Goal: Find specific page/section: Find specific page/section

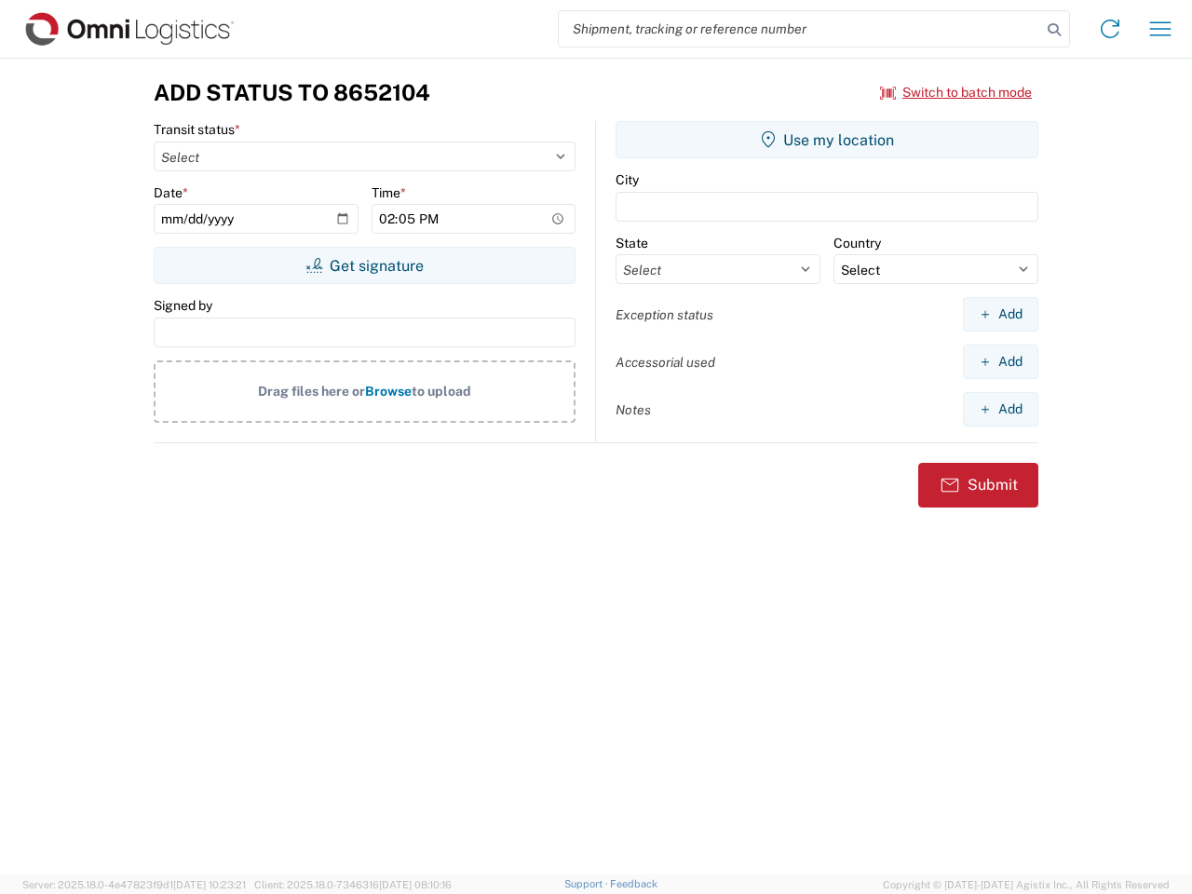
click at [800, 29] on input "search" at bounding box center [800, 28] width 482 height 35
click at [1054, 30] on icon at bounding box center [1054, 30] width 26 height 26
click at [1110, 29] on icon at bounding box center [1110, 29] width 30 height 30
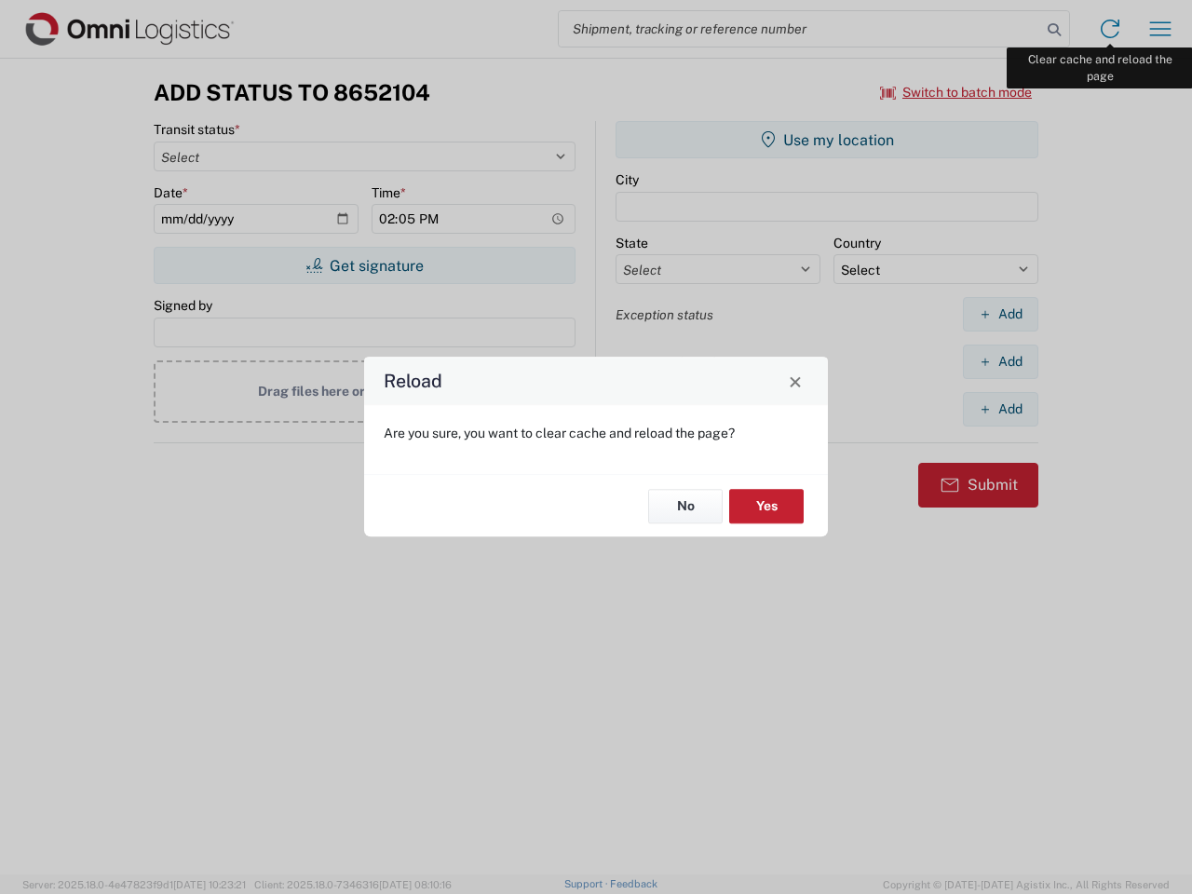
click at [1160, 29] on div "Reload Are you sure, you want to clear cache and reload the page? No Yes" at bounding box center [596, 447] width 1192 height 894
click at [956, 92] on div "Reload Are you sure, you want to clear cache and reload the page? No Yes" at bounding box center [596, 447] width 1192 height 894
click at [364, 265] on div "Reload Are you sure, you want to clear cache and reload the page? No Yes" at bounding box center [596, 447] width 1192 height 894
click at [827, 140] on div "Reload Are you sure, you want to clear cache and reload the page? No Yes" at bounding box center [596, 447] width 1192 height 894
click at [1000, 314] on div "Reload Are you sure, you want to clear cache and reload the page? No Yes" at bounding box center [596, 447] width 1192 height 894
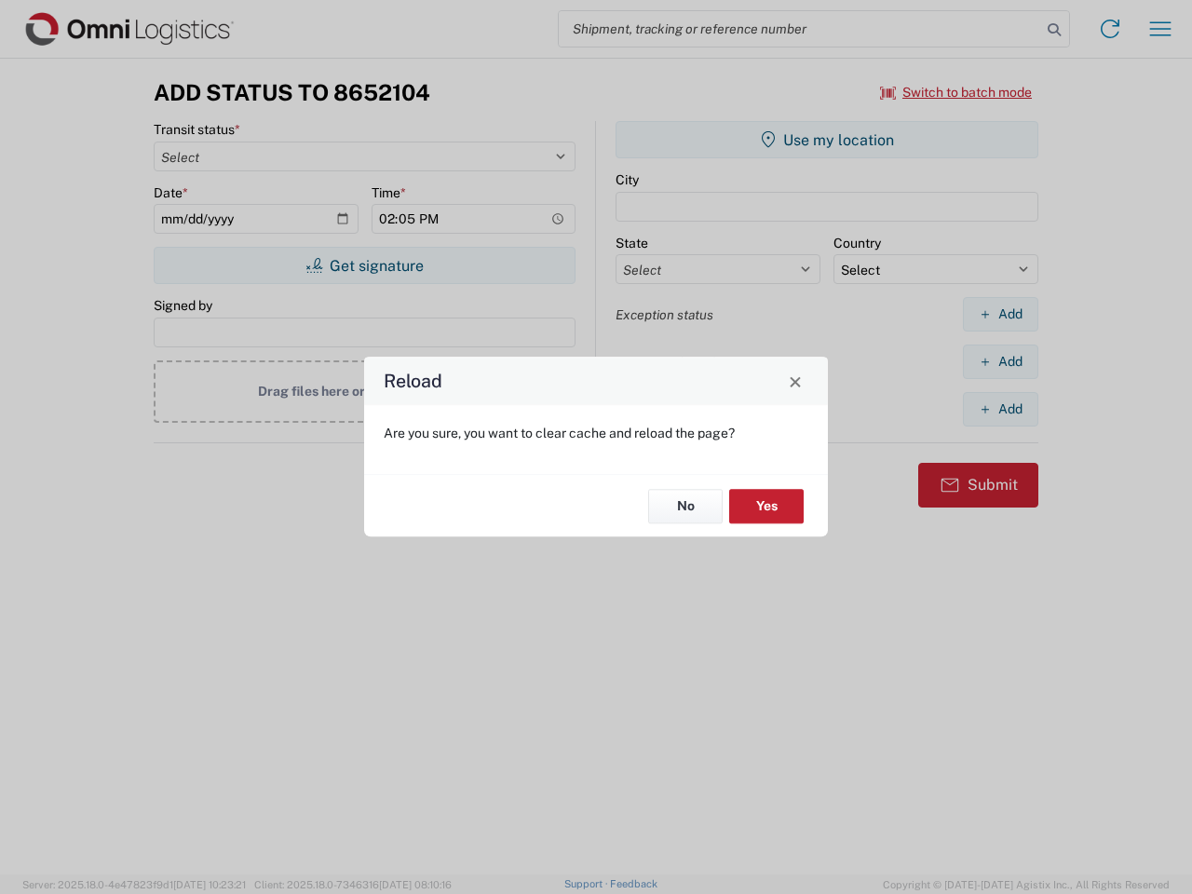
click at [1000, 361] on div "Reload Are you sure, you want to clear cache and reload the page? No Yes" at bounding box center [596, 447] width 1192 height 894
click at [1000, 409] on div "Reload Are you sure, you want to clear cache and reload the page? No Yes" at bounding box center [596, 447] width 1192 height 894
